Goal: Obtain resource: Download file/media

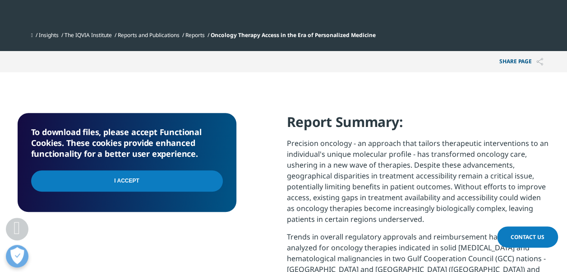
scroll to position [406, 0]
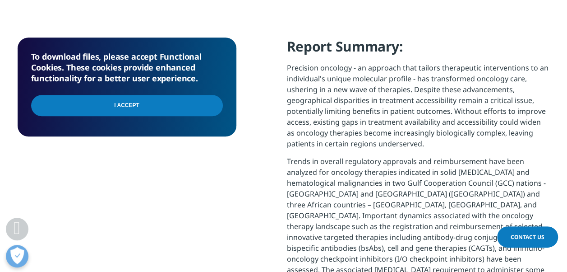
click at [128, 109] on input "I Accept" at bounding box center [127, 105] width 192 height 21
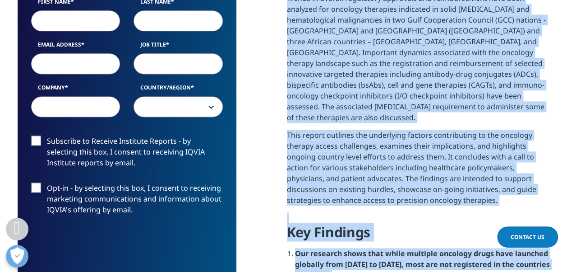
scroll to position [717, 0]
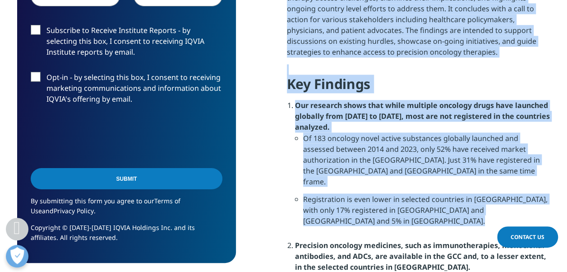
drag, startPoint x: 287, startPoint y: 100, endPoint x: 497, endPoint y: 46, distance: 217.1
click at [497, 46] on div "Report Summary: Precision oncology - an approach that tailors therapeutic inter…" at bounding box center [418, 196] width 263 height 939
drag, startPoint x: 497, startPoint y: 46, endPoint x: 456, endPoint y: 23, distance: 47.5
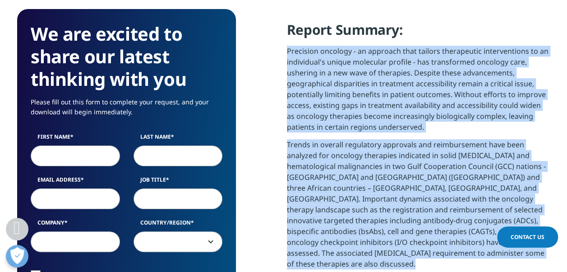
scroll to position [311, 0]
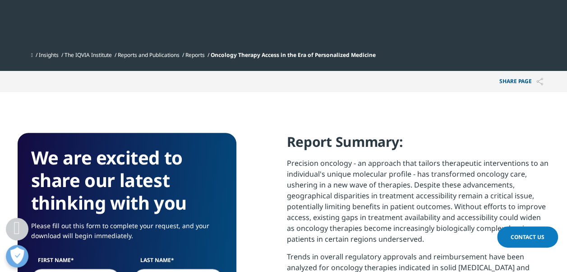
drag, startPoint x: 522, startPoint y: 1, endPoint x: 282, endPoint y: 111, distance: 263.7
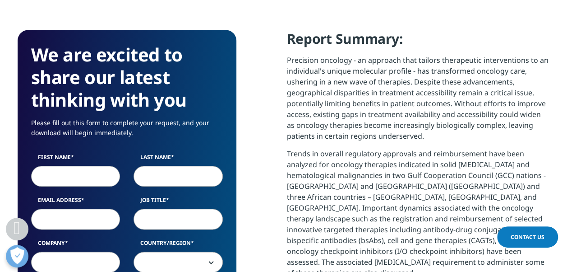
scroll to position [451, 0]
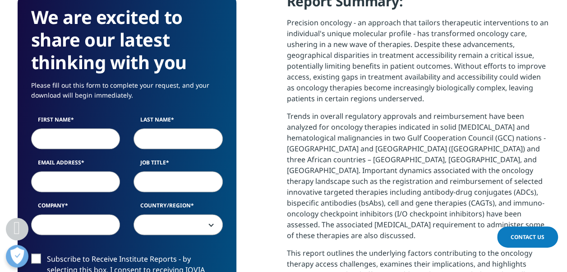
click at [72, 139] on input "First Name" at bounding box center [75, 138] width 89 height 21
click at [73, 137] on input "First Name" at bounding box center [75, 138] width 89 height 21
type input "[PERSON_NAME]"
click at [168, 141] on input "Last Name" at bounding box center [178, 138] width 89 height 21
type input "Lyra"
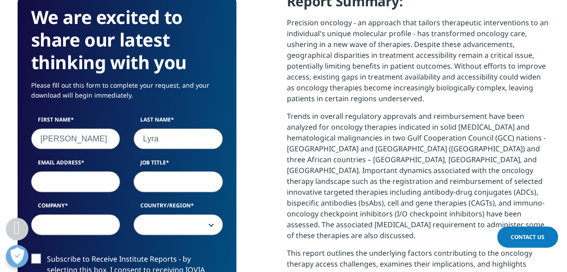
click at [48, 182] on input "Email Address" at bounding box center [75, 181] width 89 height 21
type input "guilherme.lyra@drreddys.com"
select select "[GEOGRAPHIC_DATA]"
click at [179, 181] on input "Job Title" at bounding box center [178, 181] width 89 height 21
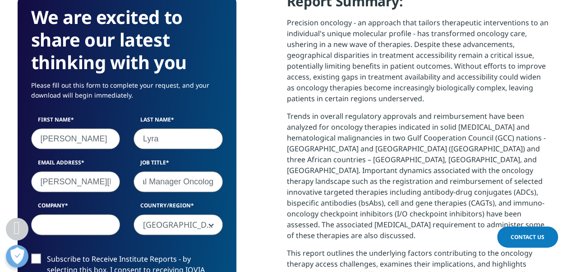
scroll to position [0, 32]
type input "Regional Manager Oncology"
click at [92, 219] on input "Company" at bounding box center [75, 224] width 89 height 21
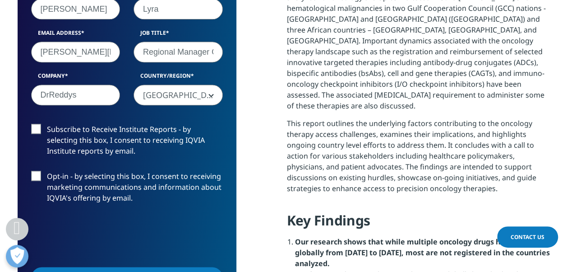
scroll to position [587, 0]
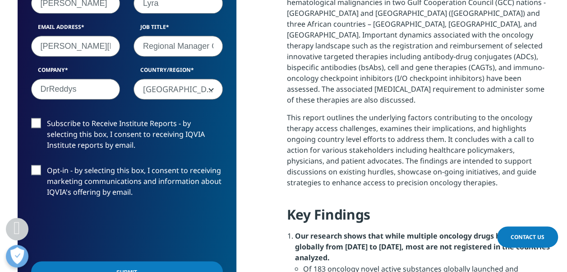
type input "DrReddys"
click at [40, 124] on label "Subscribe to Receive Institute Reports - by selecting this box, I consent to re…" at bounding box center [127, 136] width 192 height 37
click at [47, 118] on input "Subscribe to Receive Institute Reports - by selecting this box, I consent to re…" at bounding box center [47, 118] width 0 height 0
click at [31, 171] on label "Opt-in - by selecting this box, I consent to receiving marketing communications…" at bounding box center [127, 183] width 192 height 37
click at [47, 165] on input "Opt-in - by selecting this box, I consent to receiving marketing communications…" at bounding box center [47, 165] width 0 height 0
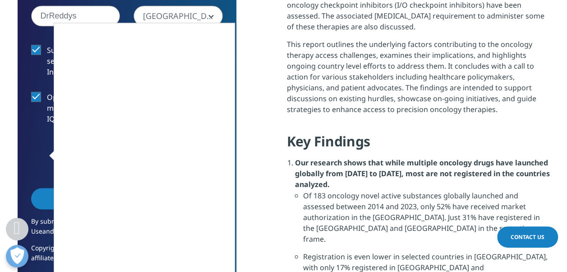
scroll to position [677, 0]
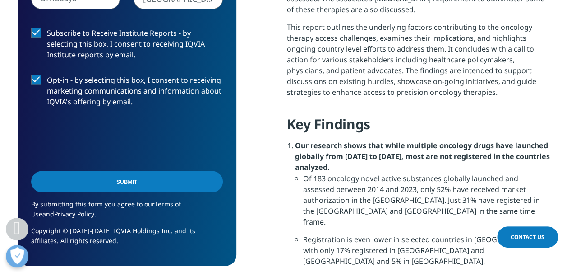
click at [148, 184] on input "Submit" at bounding box center [127, 181] width 192 height 21
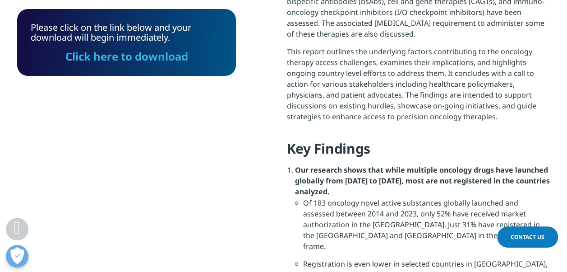
scroll to position [683, 0]
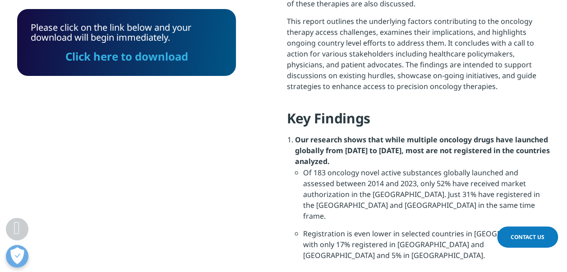
click at [134, 58] on link "Click here to download" at bounding box center [126, 56] width 123 height 15
